Goal: Obtain resource: Download file/media

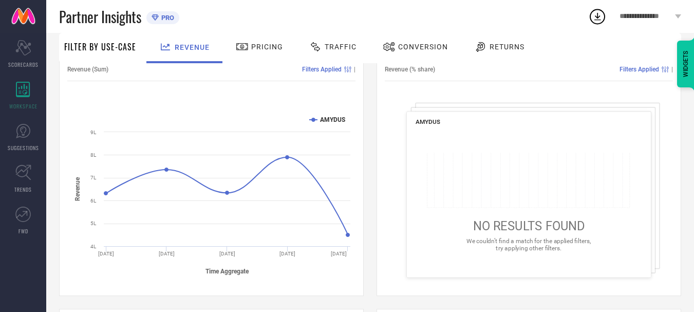
scroll to position [138, 0]
click at [338, 39] on div "Traffic" at bounding box center [333, 46] width 52 height 17
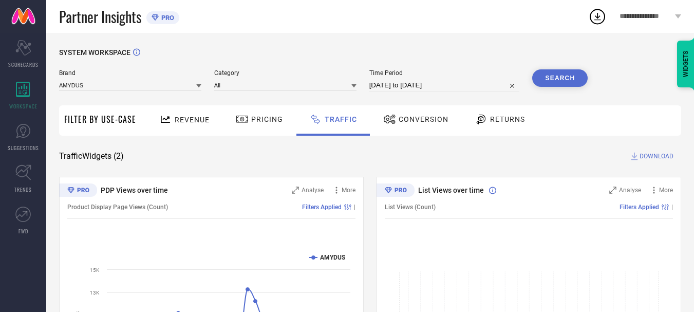
click at [430, 91] on input "[DATE] to [DATE]" at bounding box center [444, 85] width 151 height 12
select select "8"
select select "2025"
select select "9"
select select "2025"
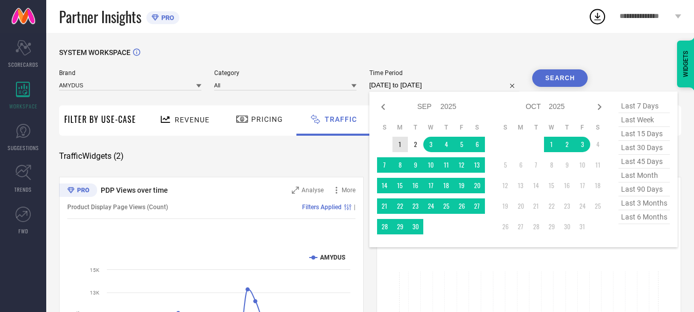
click at [401, 141] on td "1" at bounding box center [400, 144] width 15 height 15
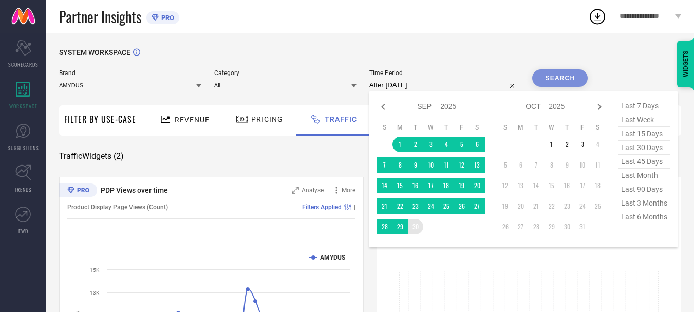
type input "[DATE] to [DATE]"
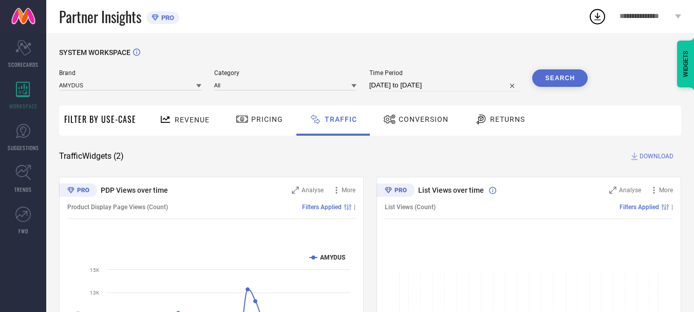
click at [561, 76] on button "Search" at bounding box center [560, 77] width 56 height 17
click at [554, 81] on button "Search" at bounding box center [560, 77] width 56 height 17
click at [22, 184] on link "TRENDS" at bounding box center [23, 178] width 46 height 41
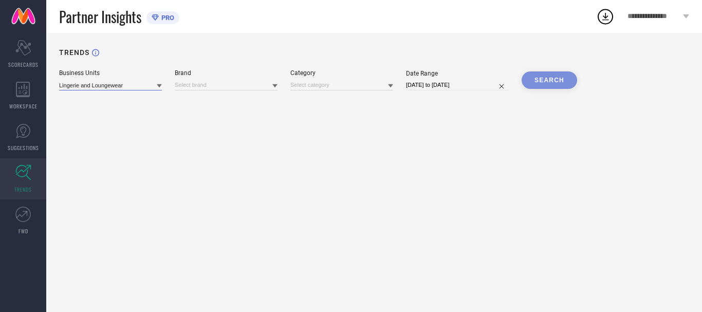
click at [113, 87] on input at bounding box center [110, 85] width 103 height 11
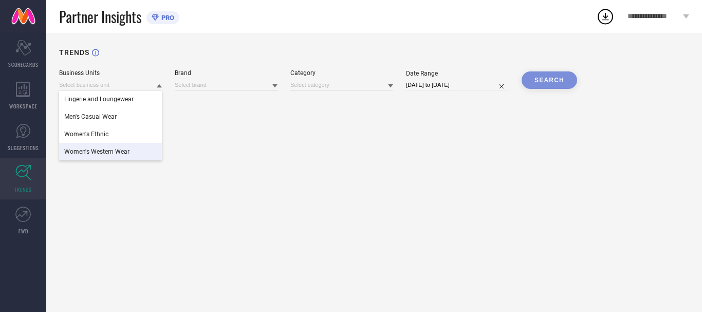
click at [139, 156] on div "Women's Western Wear" at bounding box center [110, 151] width 103 height 17
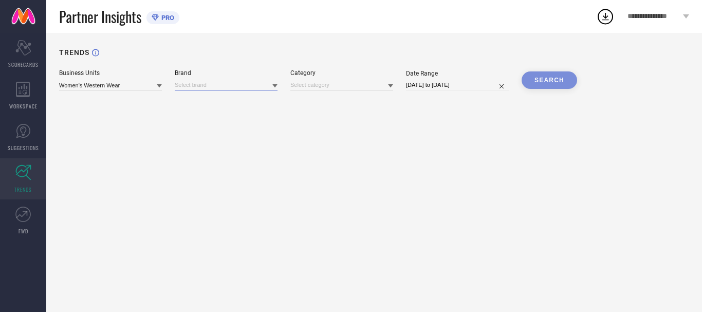
click at [256, 87] on input at bounding box center [226, 85] width 103 height 11
click at [253, 101] on div "AMYDUS" at bounding box center [226, 98] width 103 height 17
click at [343, 86] on input at bounding box center [341, 85] width 103 height 11
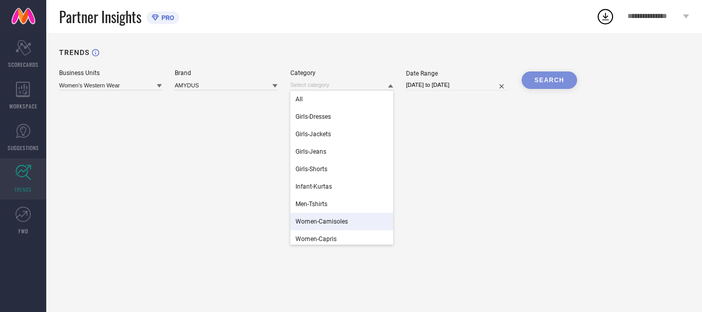
click at [209, 172] on div "TRENDS Business Units Women's Western Wear Brand AMYDUS Category All Girls-Dres…" at bounding box center [374, 172] width 656 height 279
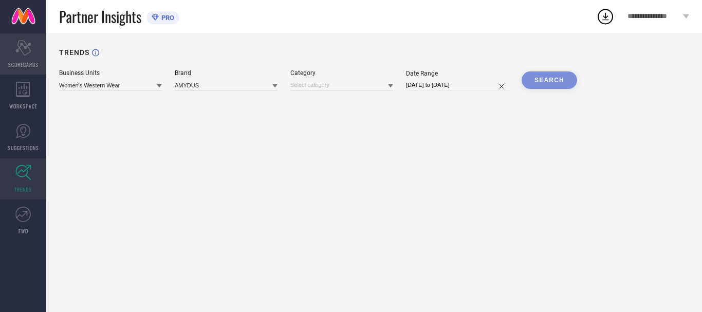
click at [27, 59] on div "Scorecard SCORECARDS" at bounding box center [23, 53] width 46 height 41
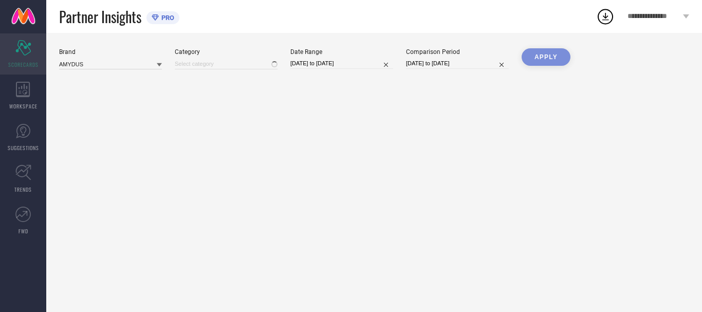
type input "All"
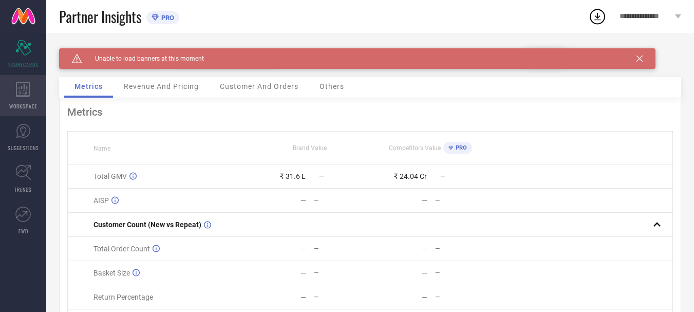
click at [26, 96] on icon at bounding box center [23, 89] width 14 height 15
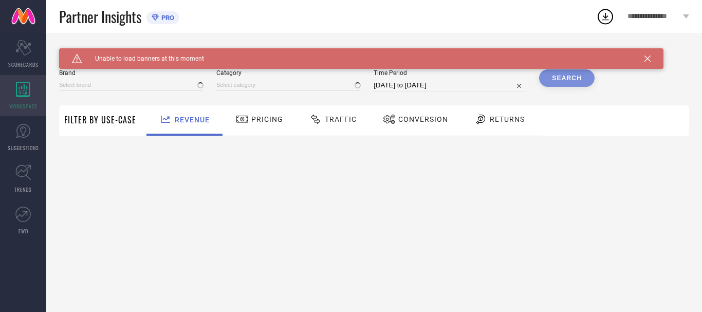
type input "AMYDUS"
type input "All"
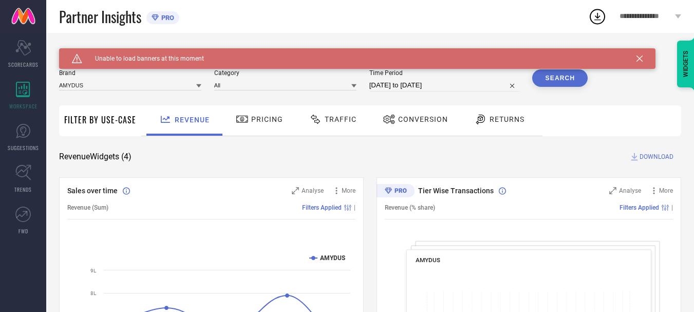
click at [330, 118] on span "Traffic" at bounding box center [341, 119] width 32 height 8
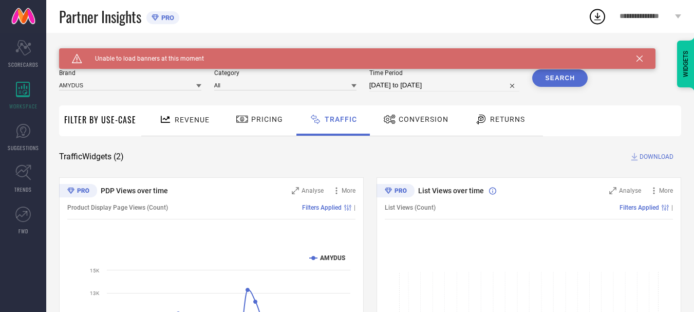
click at [483, 86] on input "[DATE] to [DATE]" at bounding box center [444, 85] width 151 height 12
select select "8"
select select "2025"
select select "9"
select select "2025"
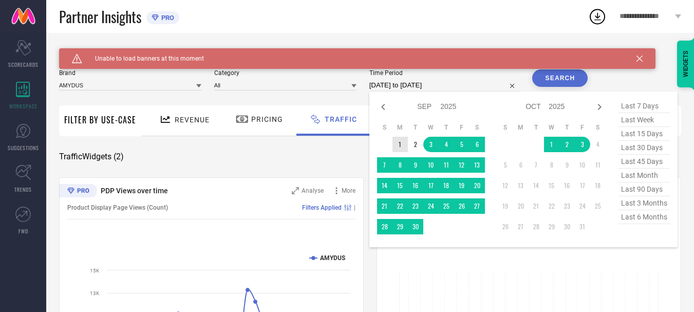
click at [408, 150] on td "1" at bounding box center [400, 144] width 15 height 15
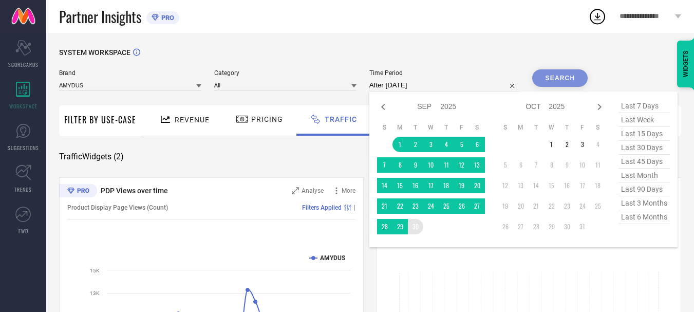
type input "[DATE] to [DATE]"
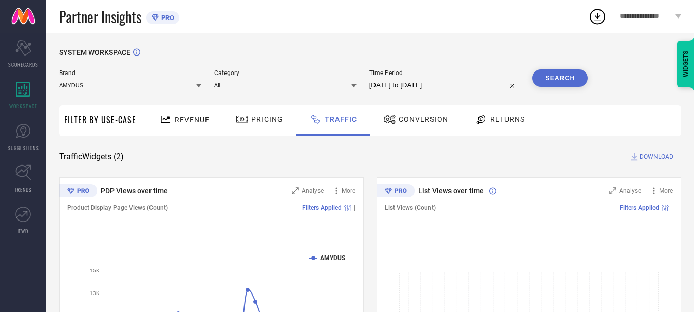
click at [571, 71] on button "Search" at bounding box center [560, 77] width 56 height 17
click at [643, 21] on div "**********" at bounding box center [650, 16] width 87 height 33
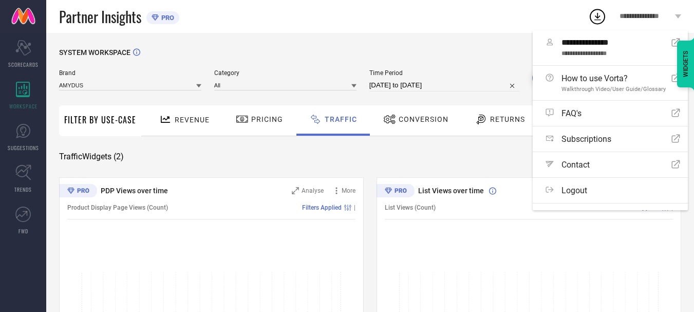
click at [469, 56] on div "SYSTEM WORKSPACE" at bounding box center [370, 58] width 622 height 21
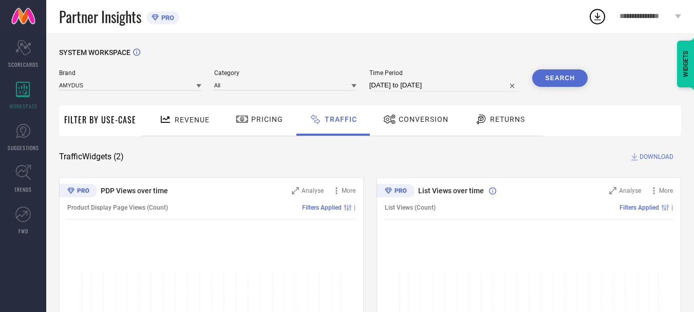
click at [284, 91] on div "Category All" at bounding box center [285, 80] width 142 height 22
click at [186, 125] on div "Revenue" at bounding box center [185, 119] width 56 height 18
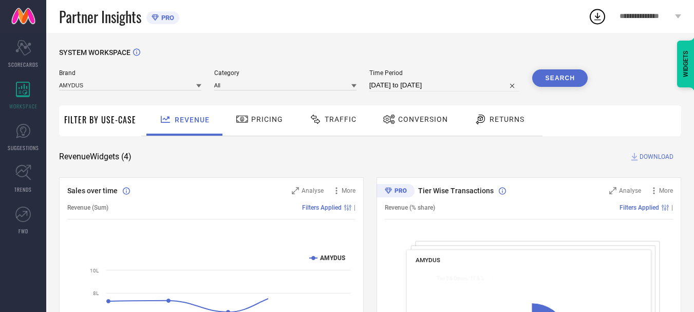
click at [340, 121] on span "Traffic" at bounding box center [341, 119] width 32 height 8
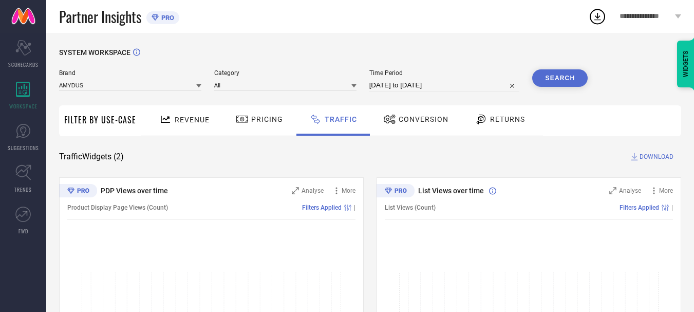
click at [260, 138] on div "SYSTEM WORKSPACE Brand AMYDUS Category All Time Period [DATE] to [DATE] Search …" at bounding box center [370, 241] width 622 height 386
click at [190, 126] on div "Revenue" at bounding box center [185, 119] width 56 height 18
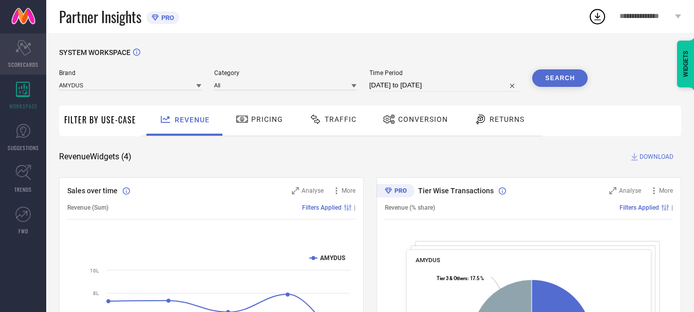
click at [30, 52] on icon "Scorecard" at bounding box center [23, 47] width 16 height 15
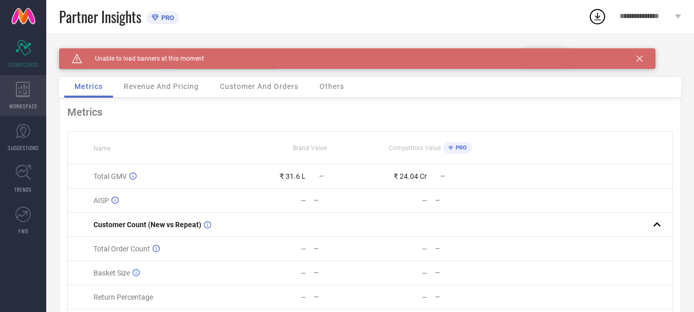
click at [34, 108] on span "WORKSPACE" at bounding box center [23, 106] width 28 height 8
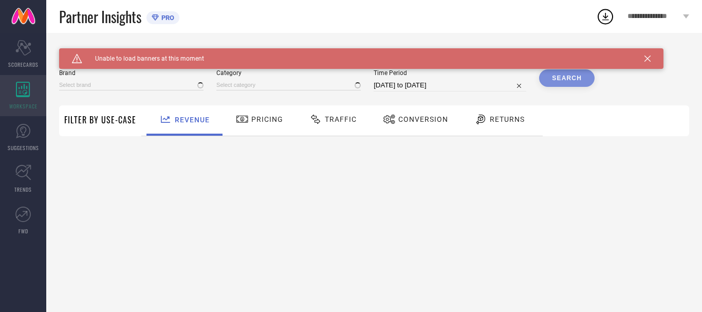
type input "AMYDUS"
type input "All"
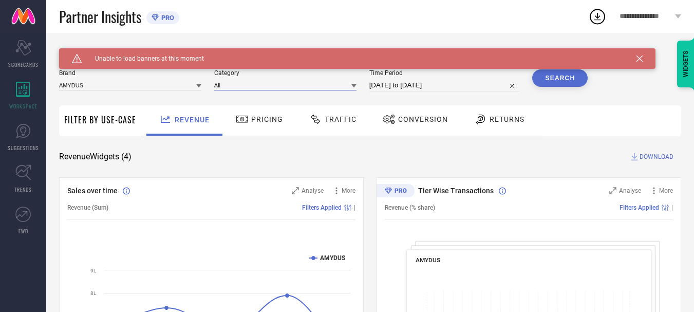
click at [286, 86] on input at bounding box center [285, 85] width 142 height 11
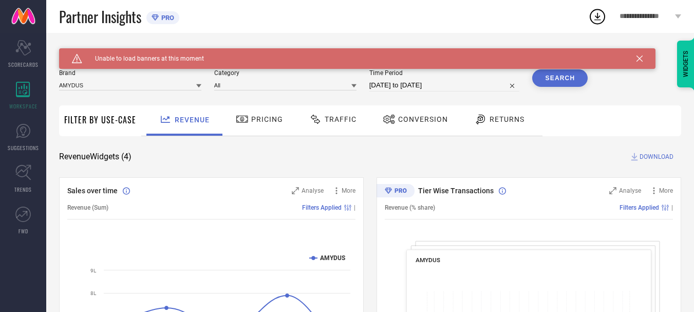
click at [337, 121] on span "Traffic" at bounding box center [341, 119] width 32 height 8
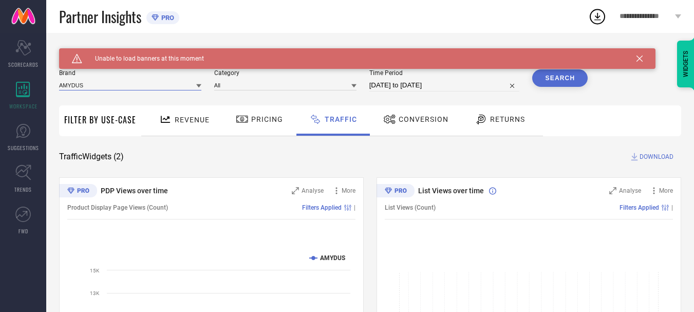
click at [158, 87] on input at bounding box center [130, 85] width 142 height 11
click at [229, 89] on input at bounding box center [285, 85] width 142 height 11
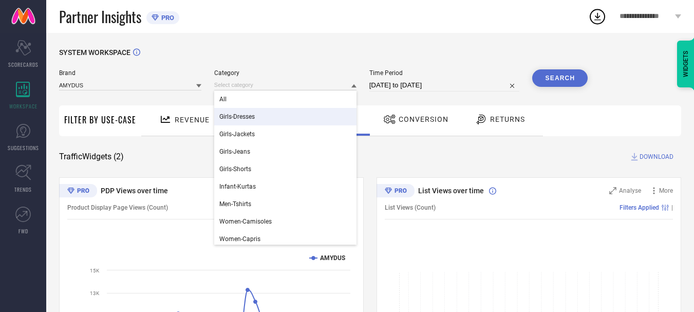
click at [182, 151] on div "SYSTEM WORKSPACE Brand AMYDUS Category All Girls-Dresses Girls-Jackets Girls-Je…" at bounding box center [370, 241] width 622 height 386
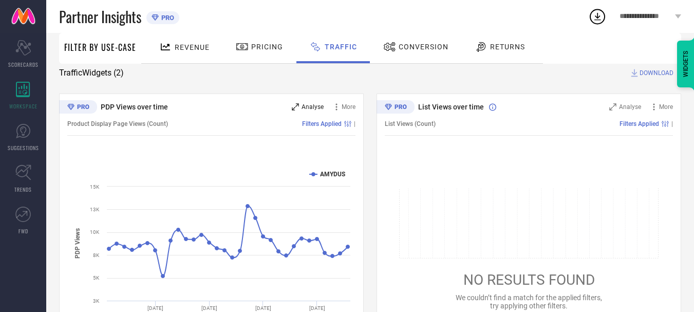
scroll to position [138, 0]
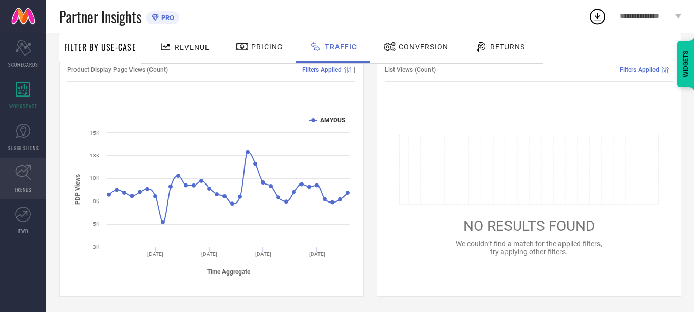
click at [24, 188] on span "TRENDS" at bounding box center [22, 190] width 17 height 8
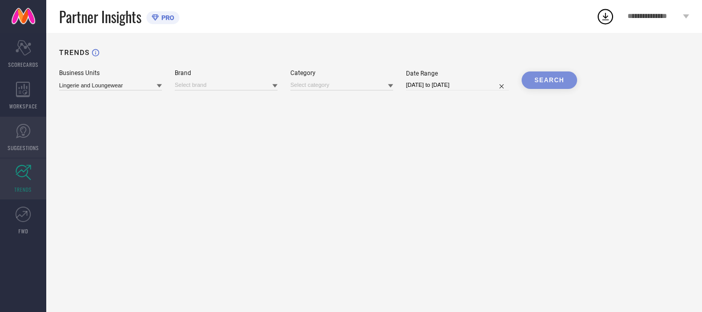
click at [14, 152] on link "SUGGESTIONS" at bounding box center [23, 137] width 46 height 41
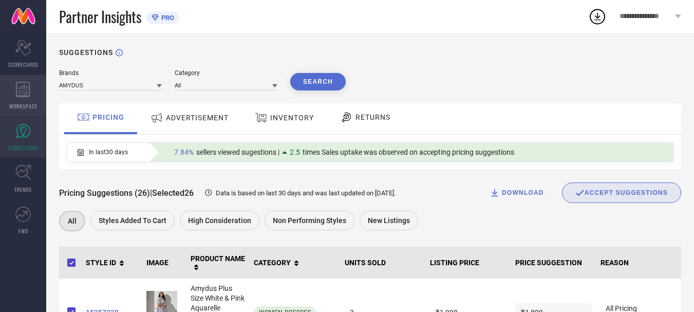
click at [20, 101] on div "WORKSPACE" at bounding box center [23, 95] width 46 height 41
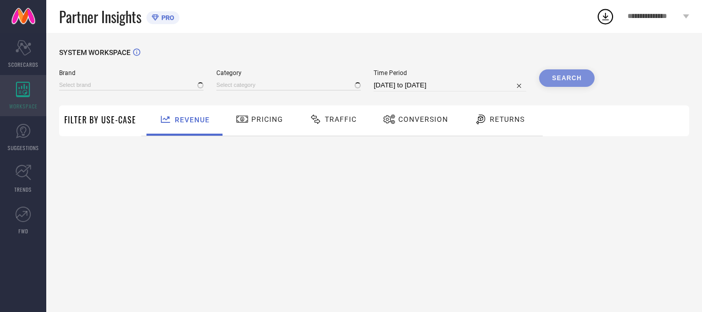
type input "AMYDUS"
type input "All"
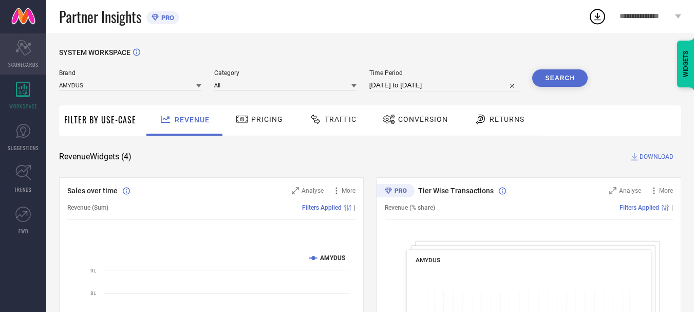
click at [27, 55] on icon "Scorecard" at bounding box center [23, 47] width 16 height 15
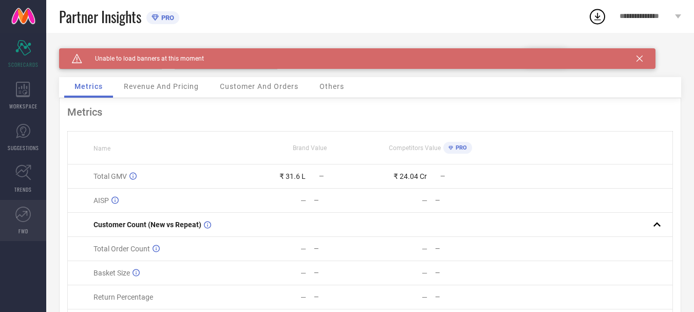
click at [29, 200] on link "FWD" at bounding box center [23, 220] width 46 height 41
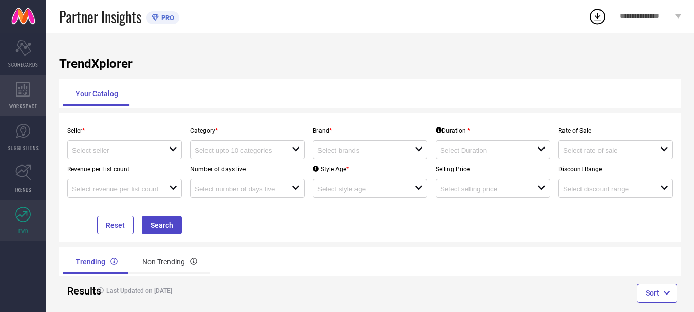
click at [27, 97] on div "WORKSPACE" at bounding box center [23, 95] width 46 height 41
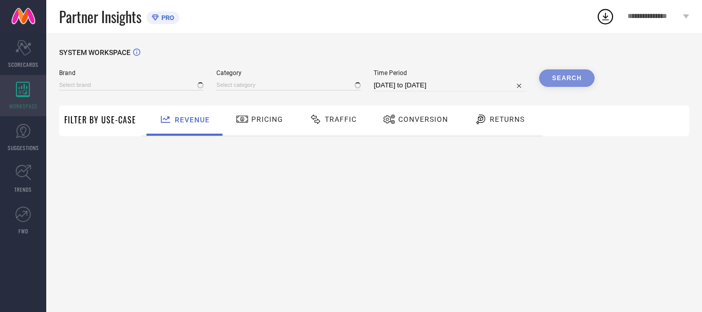
type input "AMYDUS"
type input "All"
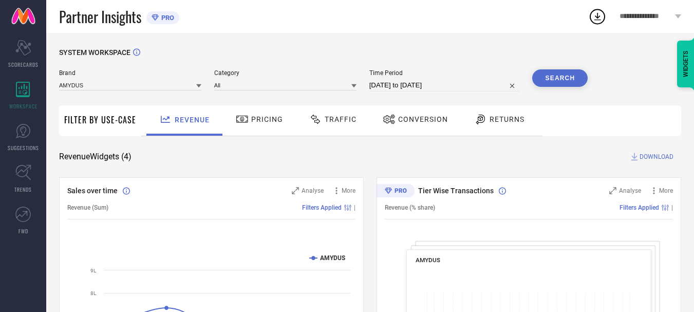
click at [327, 126] on div "Traffic" at bounding box center [333, 118] width 52 height 17
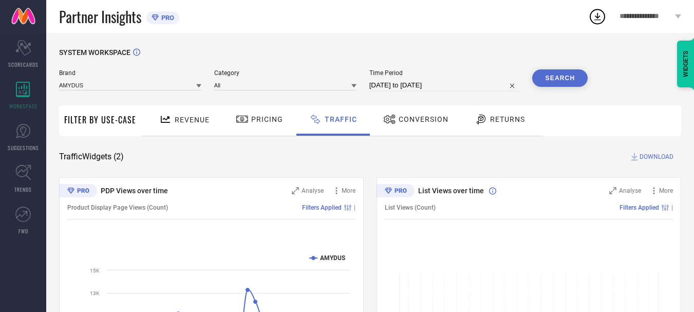
click at [450, 82] on input "[DATE] to [DATE]" at bounding box center [444, 85] width 151 height 12
select select "8"
select select "2025"
select select "9"
select select "2025"
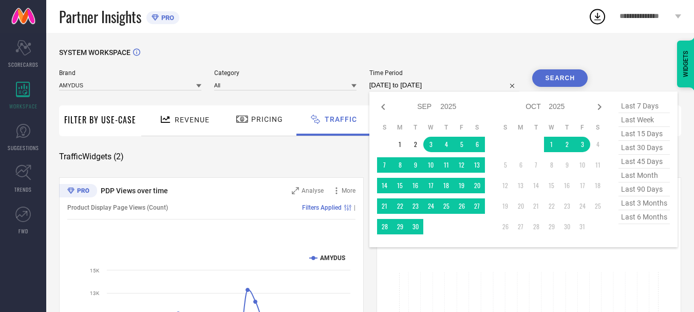
click at [487, 63] on div "SYSTEM WORKSPACE" at bounding box center [370, 58] width 622 height 21
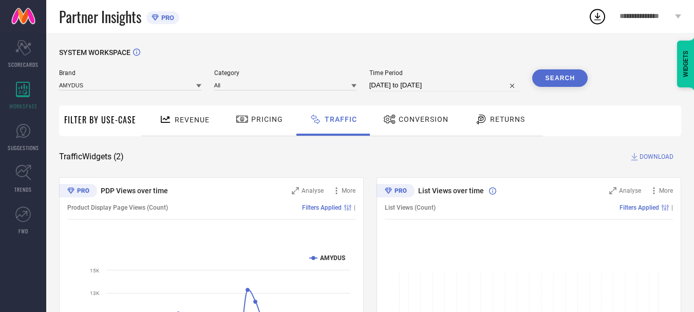
click at [156, 24] on div "PRO" at bounding box center [160, 17] width 28 height 13
click at [167, 19] on span "PRO" at bounding box center [166, 18] width 15 height 8
click at [661, 19] on span "**********" at bounding box center [646, 16] width 53 height 9
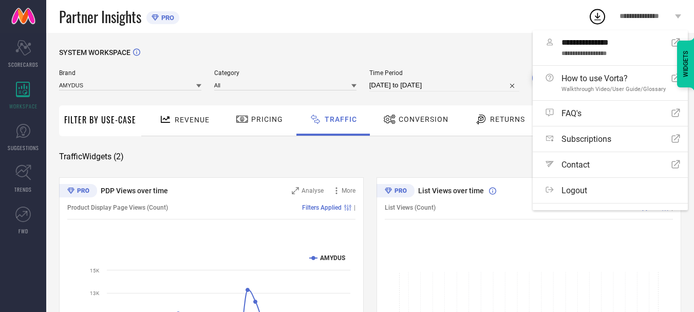
click at [598, 21] on icon at bounding box center [597, 16] width 19 height 19
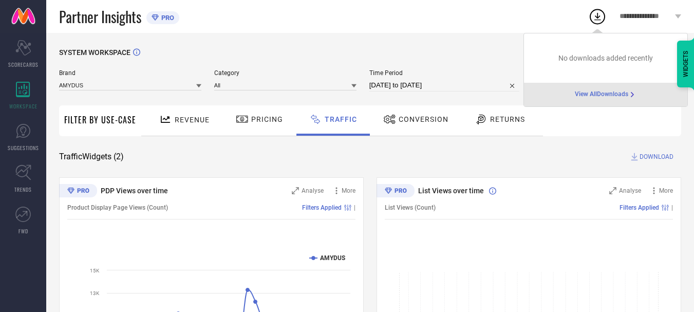
click at [495, 53] on div "SYSTEM WORKSPACE" at bounding box center [370, 58] width 622 height 21
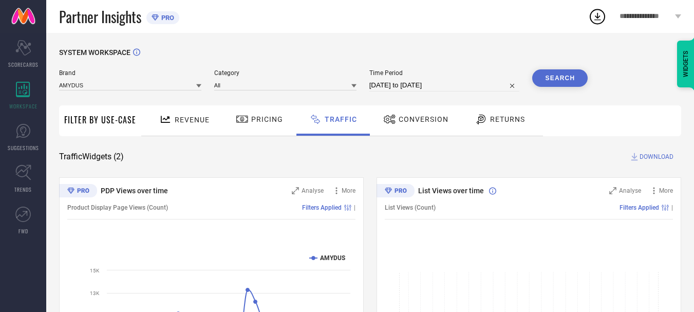
click at [454, 88] on input "[DATE] to [DATE]" at bounding box center [444, 85] width 151 height 12
select select "8"
select select "2025"
select select "9"
select select "2025"
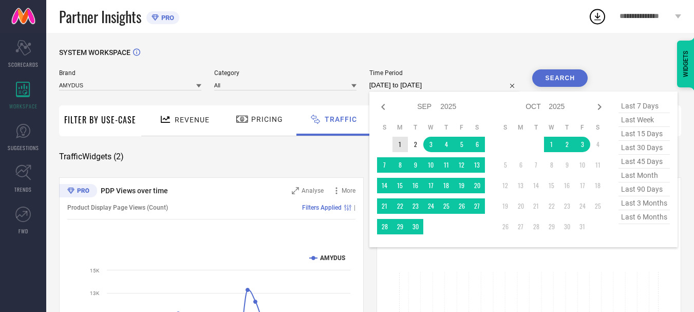
click at [404, 145] on td "1" at bounding box center [400, 144] width 15 height 15
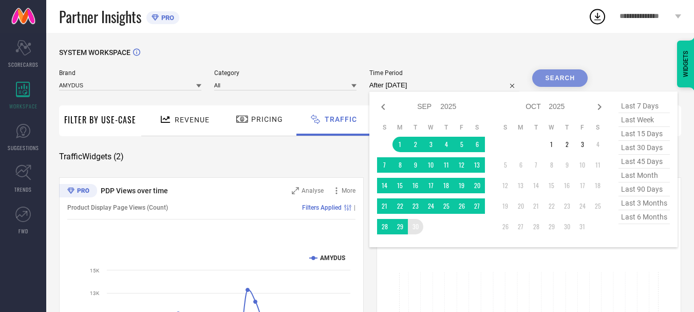
type input "[DATE] to [DATE]"
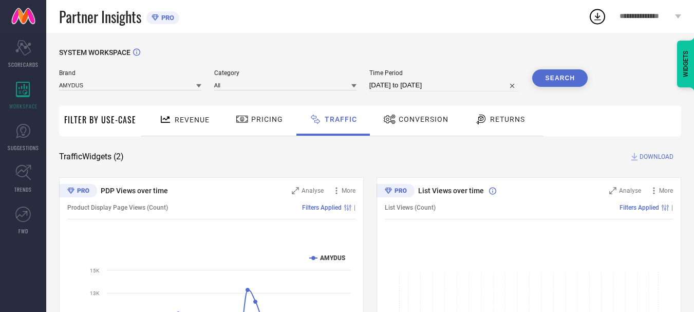
click at [559, 82] on button "Search" at bounding box center [560, 77] width 56 height 17
click at [645, 156] on span "DOWNLOAD" at bounding box center [657, 157] width 34 height 10
click at [601, 17] on icon at bounding box center [597, 16] width 19 height 19
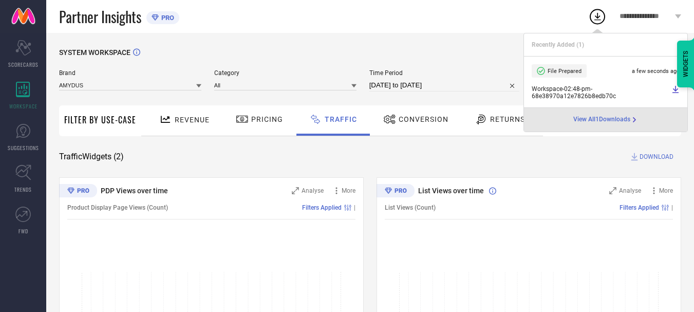
click at [476, 94] on div "Brand AMYDUS Category All Time Period [DATE] to [DATE] Search" at bounding box center [323, 84] width 529 height 31
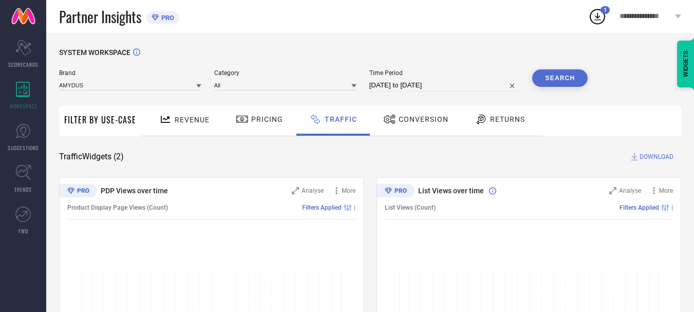
click at [481, 58] on div "SYSTEM WORKSPACE" at bounding box center [370, 58] width 622 height 21
